Goal: Check status: Check status

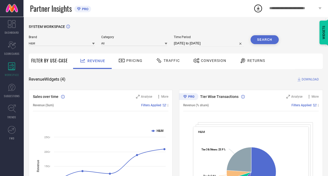
select select "6"
select select "2025"
select select "7"
select select "2025"
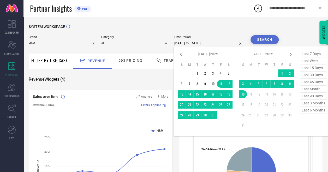
click at [192, 42] on input "[DATE] to [DATE]" at bounding box center [209, 43] width 70 height 6
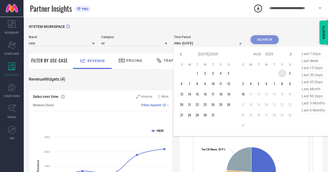
click at [282, 74] on td "1" at bounding box center [282, 73] width 8 height 8
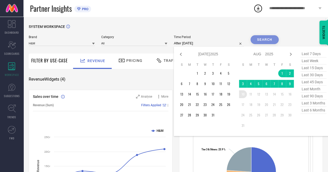
type input "[DATE] to [DATE]"
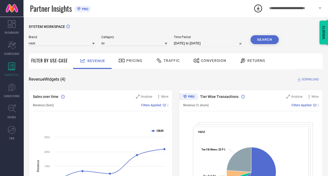
click at [137, 60] on span "Pricing" at bounding box center [134, 60] width 16 height 4
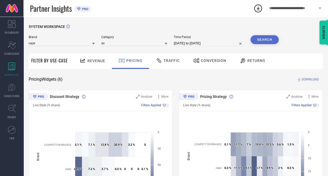
click at [171, 57] on div "Traffic" at bounding box center [167, 60] width 27 height 9
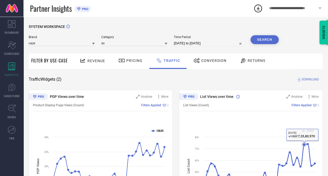
scroll to position [52, 0]
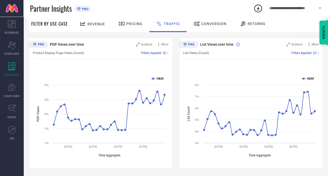
click at [211, 27] on div "Conversion" at bounding box center [210, 23] width 36 height 9
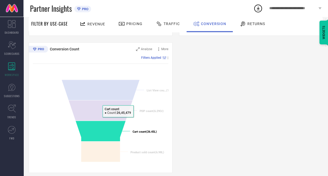
scroll to position [189, 0]
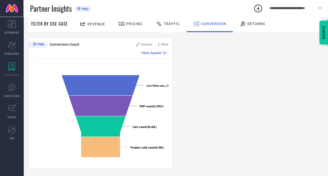
click at [249, 27] on div "Returns" at bounding box center [252, 23] width 28 height 9
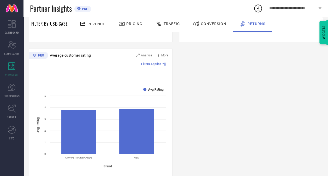
scroll to position [326, 0]
